Goal: Task Accomplishment & Management: Manage account settings

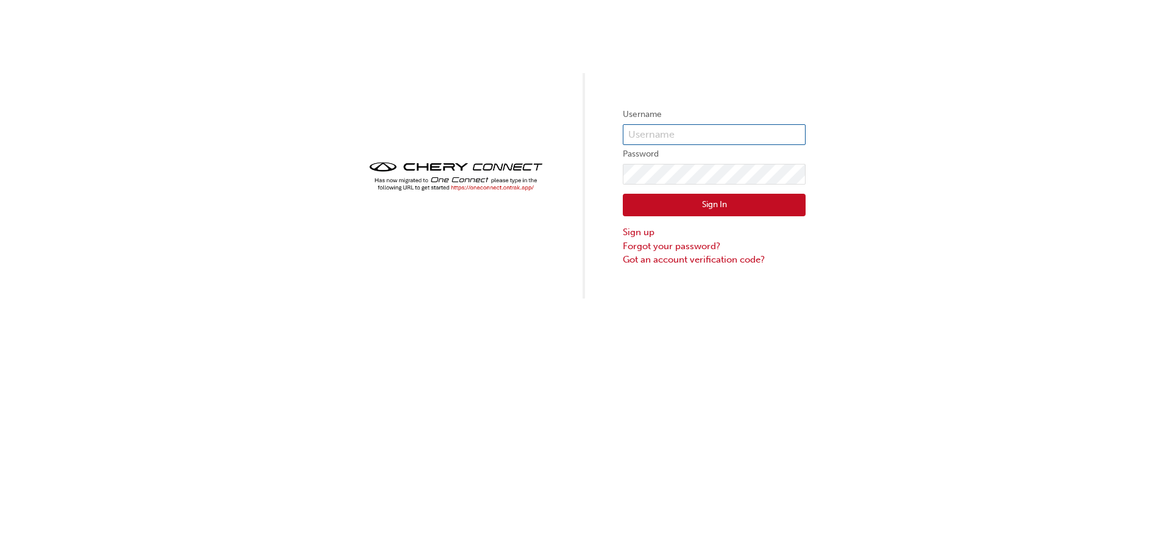
type input "CHAU0849"
click at [667, 202] on button "Sign In" at bounding box center [714, 205] width 183 height 23
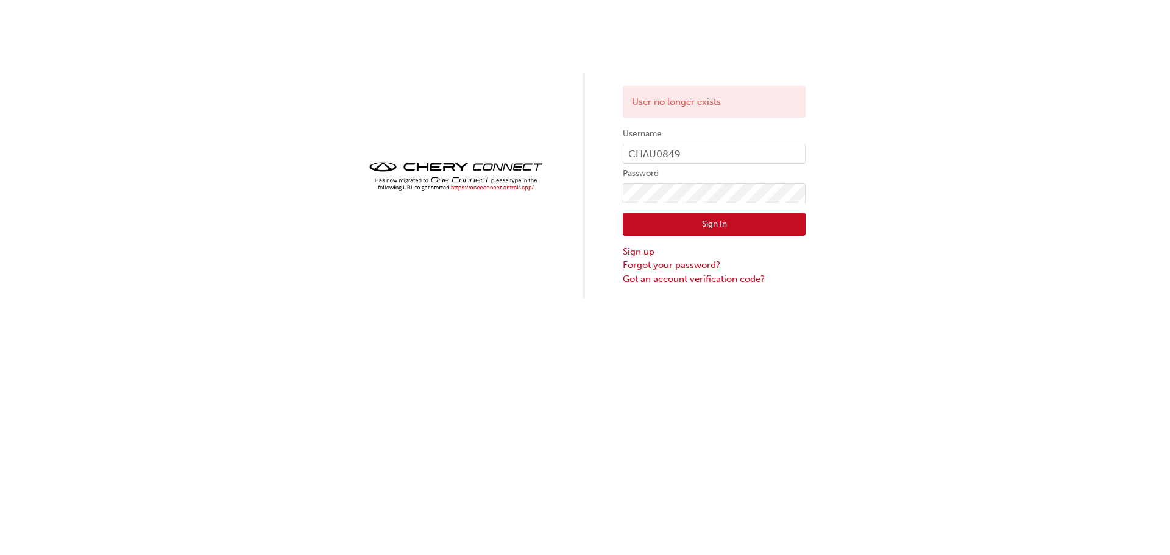
click at [703, 269] on link "Forgot your password?" at bounding box center [714, 265] width 183 height 14
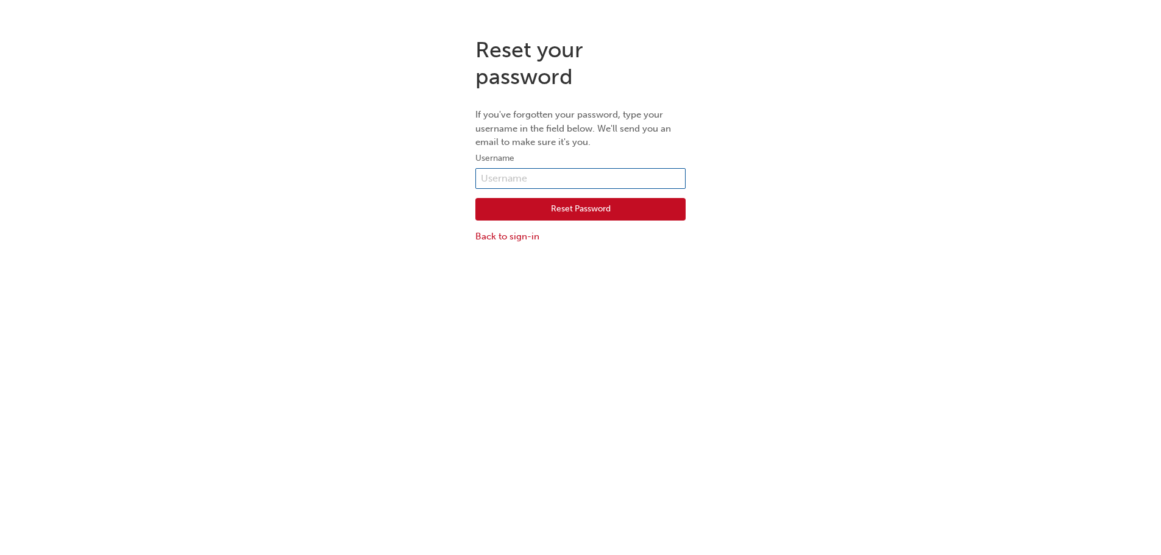
click at [582, 174] on input "text" at bounding box center [580, 178] width 210 height 21
type input "CHAU0849"
click at [555, 216] on button "Reset Password" at bounding box center [580, 209] width 210 height 23
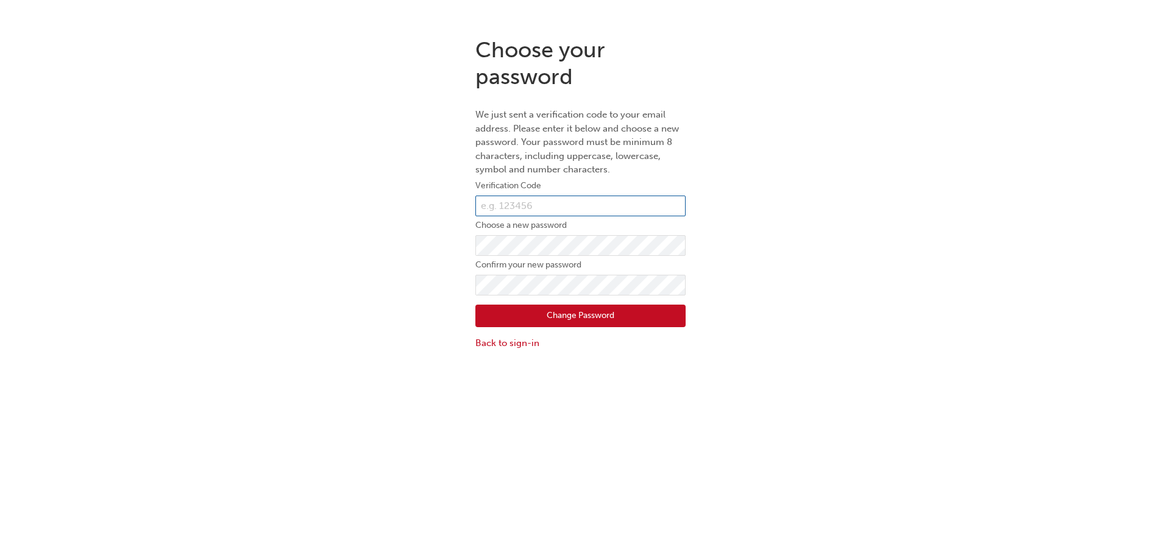
click at [584, 199] on input "text" at bounding box center [580, 206] width 210 height 21
click at [517, 345] on link "Back to sign-in" at bounding box center [580, 343] width 210 height 14
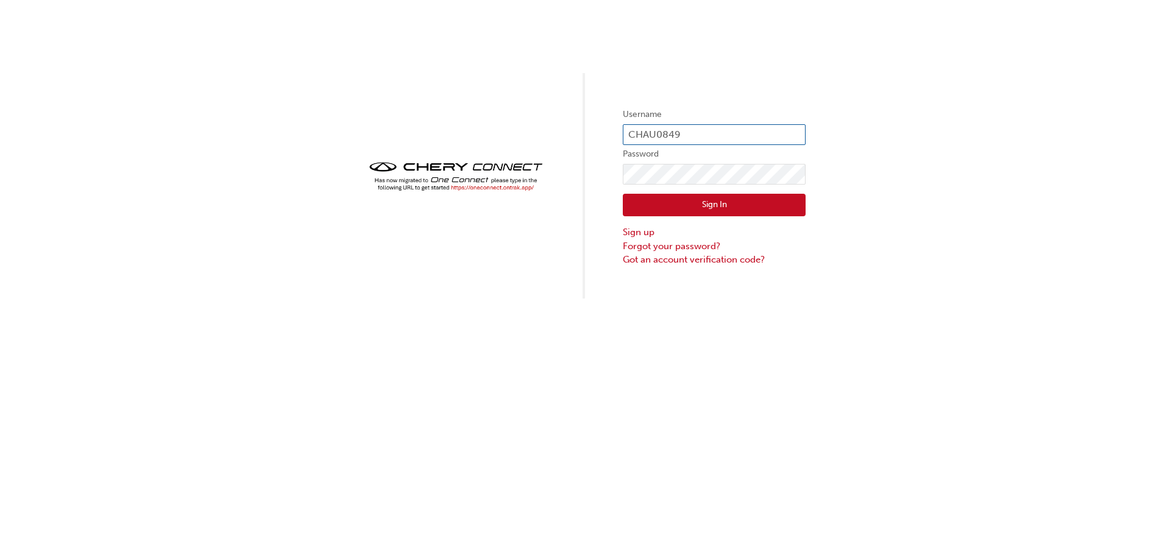
drag, startPoint x: 666, startPoint y: 135, endPoint x: 593, endPoint y: 137, distance: 72.6
click at [593, 137] on div "Username CHAU0849 Password Sign In Sign up Forgot your password? Got an account…" at bounding box center [585, 149] width 1170 height 299
click at [670, 244] on link "Forgot your password?" at bounding box center [714, 247] width 183 height 14
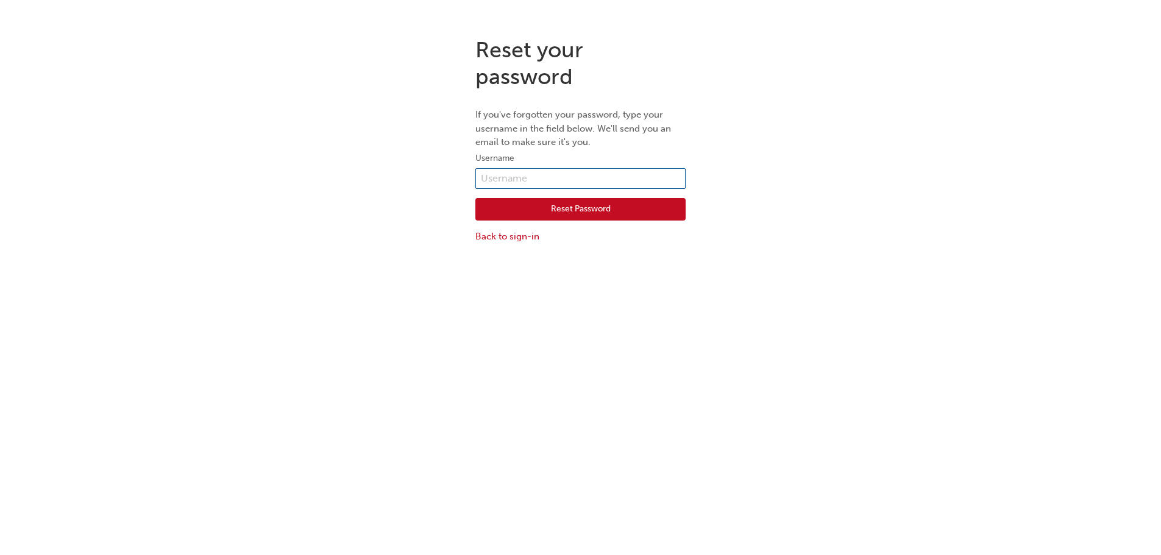
click at [504, 177] on input "text" at bounding box center [580, 178] width 210 height 21
type input "CHAU0849"
click at [521, 216] on button "Reset Password" at bounding box center [580, 209] width 210 height 23
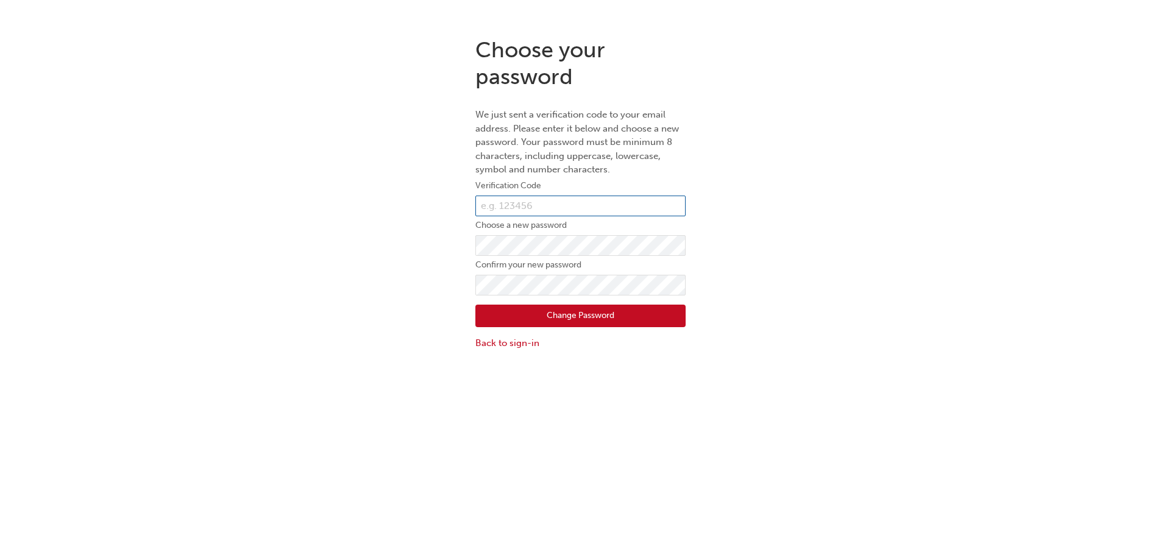
click at [536, 201] on input "text" at bounding box center [580, 206] width 210 height 21
click at [536, 207] on input "text" at bounding box center [580, 206] width 210 height 21
type input "937378"
drag, startPoint x: 422, startPoint y: 315, endPoint x: 439, endPoint y: 308, distance: 17.5
click at [422, 315] on div "Choose your password We just sent a verification code to your email address. Pl…" at bounding box center [580, 193] width 1161 height 332
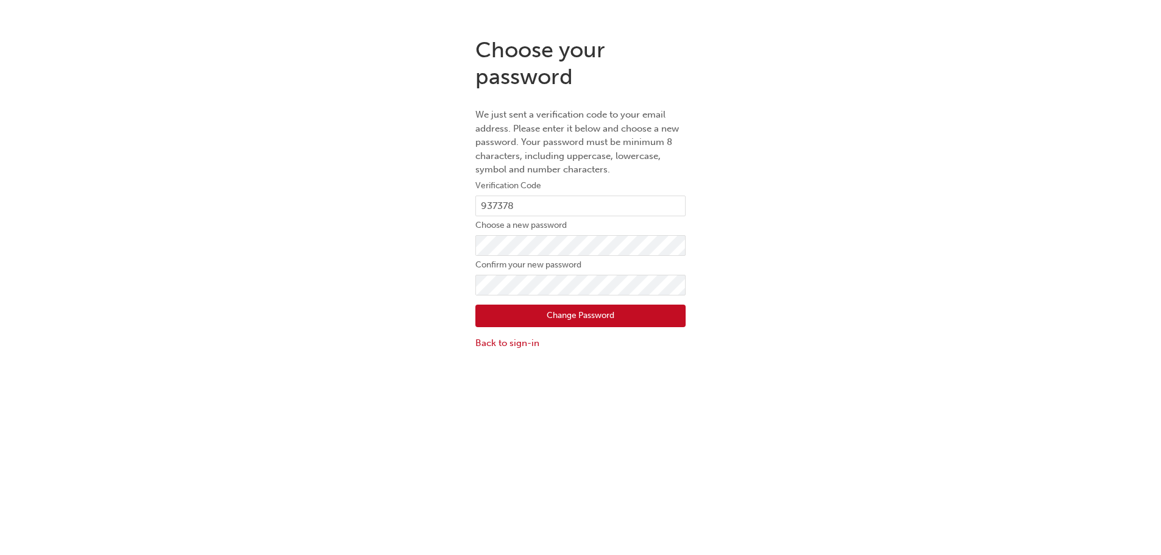
click at [549, 305] on button "Change Password" at bounding box center [580, 316] width 210 height 23
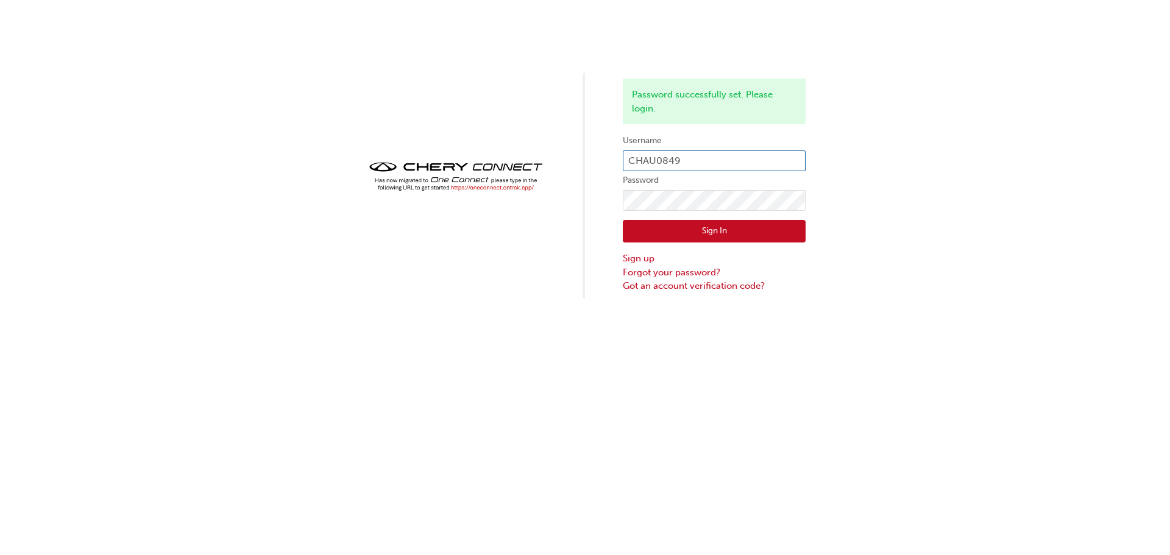
type input "chau0849"
click at [718, 229] on button "Sign In" at bounding box center [714, 231] width 183 height 23
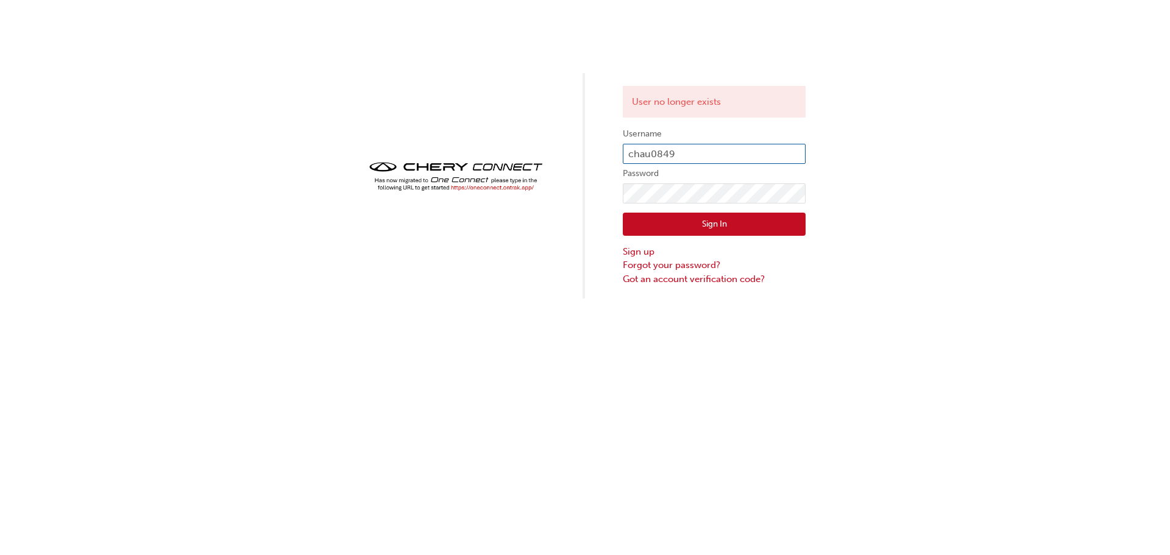
click at [705, 154] on input "chau0849" at bounding box center [714, 154] width 183 height 21
click at [877, 88] on div "User no longer exists Username chau0849 Password Sign In Sign up Forgot your pa…" at bounding box center [585, 149] width 1170 height 299
click at [700, 151] on input "chau0849" at bounding box center [714, 154] width 183 height 21
click at [513, 196] on div "User no longer exists Username chau0849 Password Sign In Sign up Forgot your pa…" at bounding box center [585, 149] width 1170 height 299
click button "Sign In" at bounding box center [714, 224] width 183 height 23
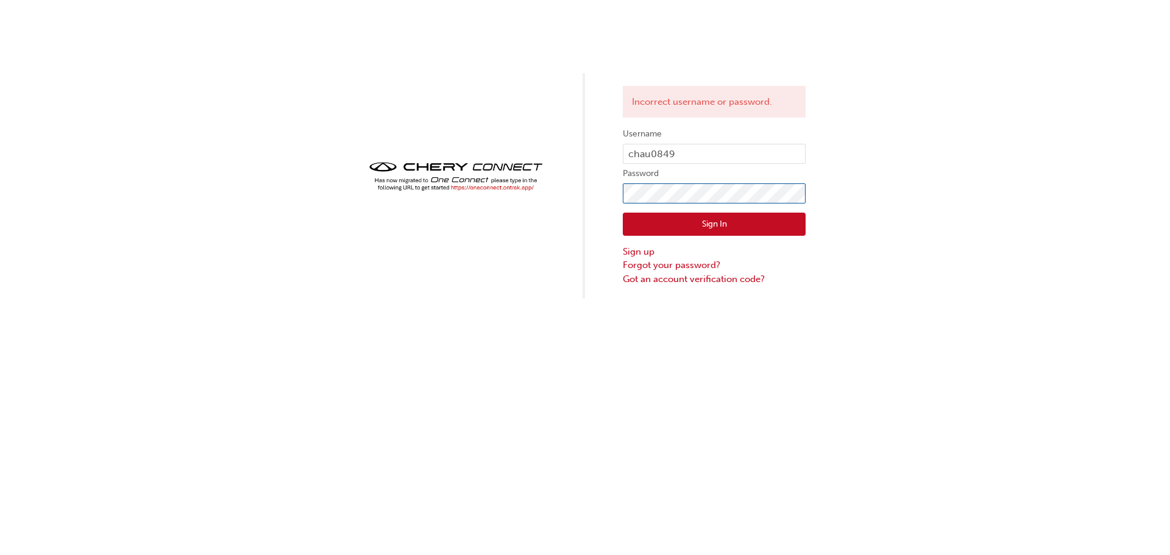
click at [435, 198] on div "Incorrect username or password. Username chau0849 Password Sign In Sign up Forg…" at bounding box center [585, 149] width 1170 height 299
click at [642, 226] on button "Sign In" at bounding box center [714, 224] width 183 height 23
click at [726, 159] on input "chau0849" at bounding box center [714, 154] width 183 height 21
type input "CHAU0849"
click at [399, 191] on div "Incorrect username or password. Username CHAU0849 Password Sign In Sign up Forg…" at bounding box center [585, 149] width 1170 height 299
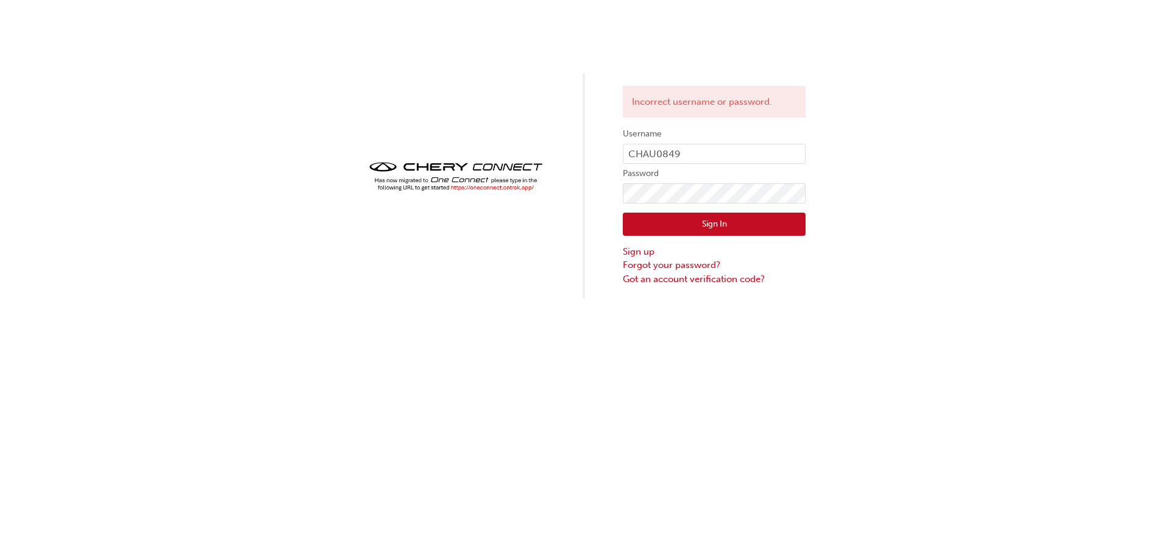
click at [644, 223] on button "Sign In" at bounding box center [714, 224] width 183 height 23
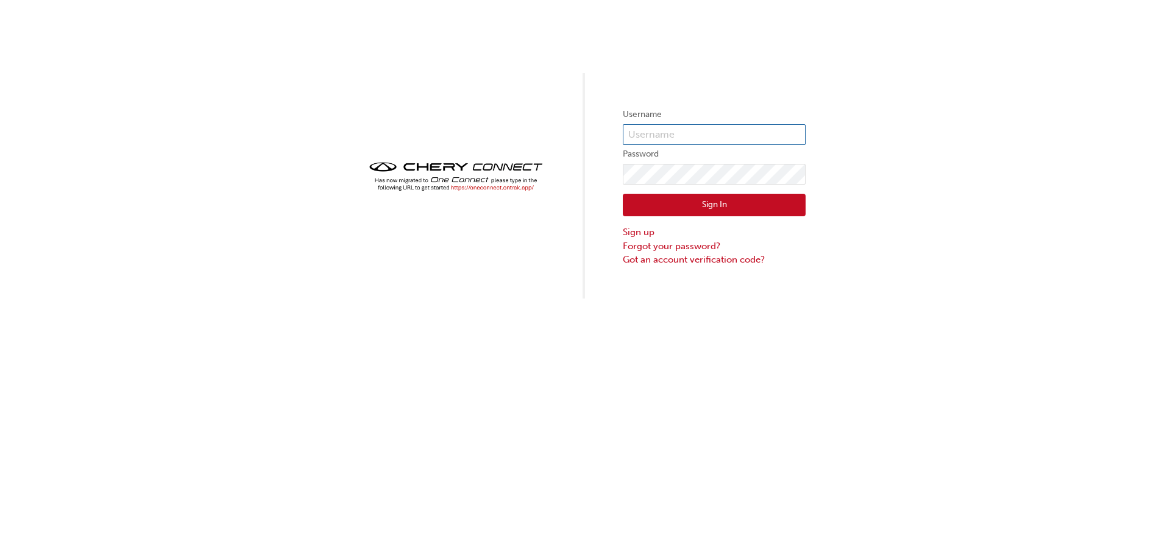
type input "chau0849"
click at [738, 208] on button "Sign In" at bounding box center [714, 205] width 183 height 23
